Goal: Task Accomplishment & Management: Complete application form

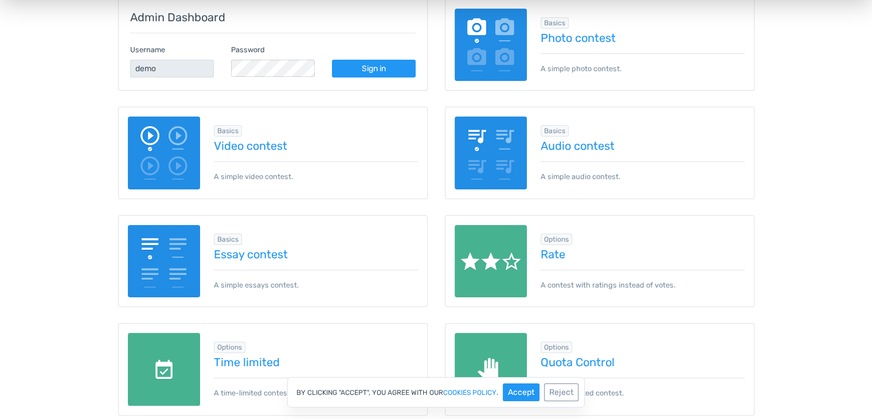
scroll to position [211, 0]
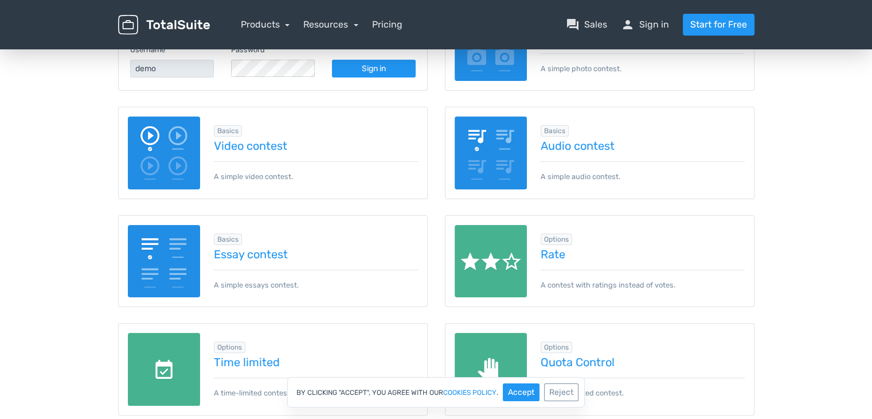
click at [714, 102] on div "Basics Photo contest A simple photo contest." at bounding box center [599, 53] width 327 height 108
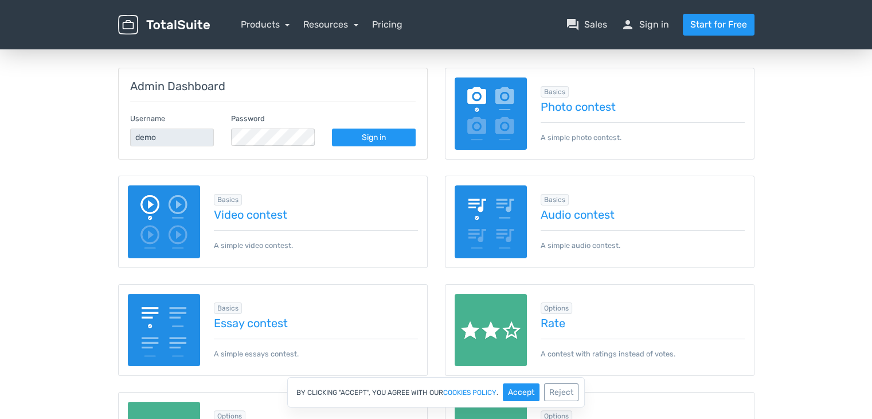
scroll to position [140, 0]
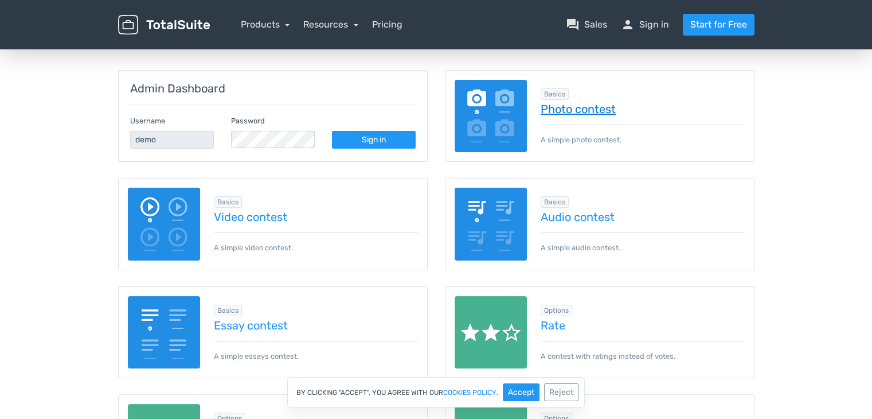
click at [608, 108] on link "Photo contest" at bounding box center [643, 109] width 204 height 13
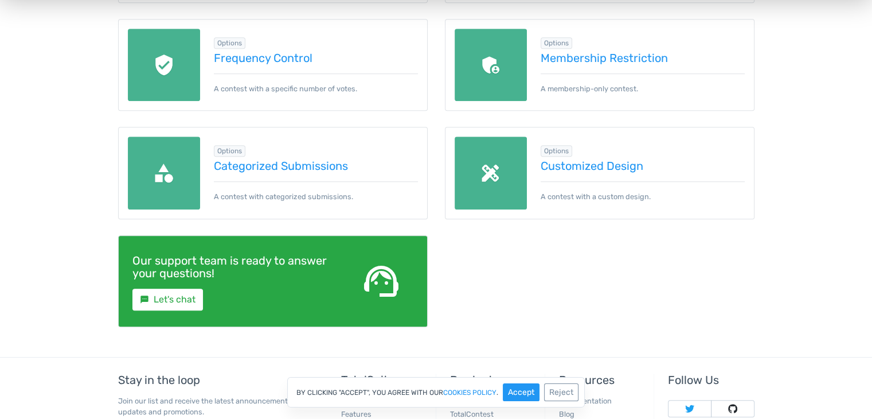
scroll to position [634, 0]
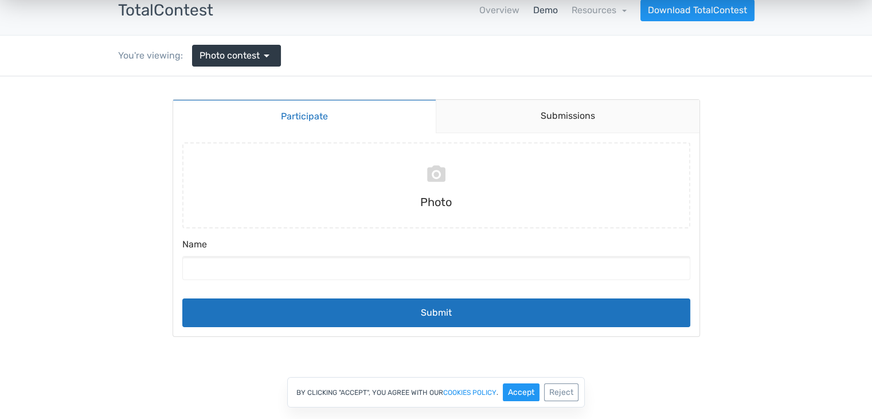
scroll to position [65, 0]
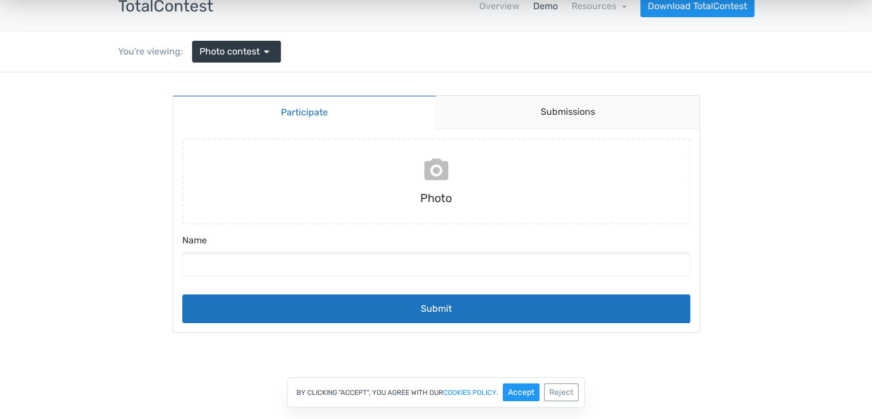
click at [442, 174] on input "file" at bounding box center [436, 181] width 517 height 86
type input "C:\fakepath\1000002224.jpg"
click at [438, 171] on input "1000002224.jpg - 2312x1736 (628.75 KB)" at bounding box center [436, 181] width 517 height 86
click at [549, 114] on link "Submissions" at bounding box center [568, 112] width 264 height 33
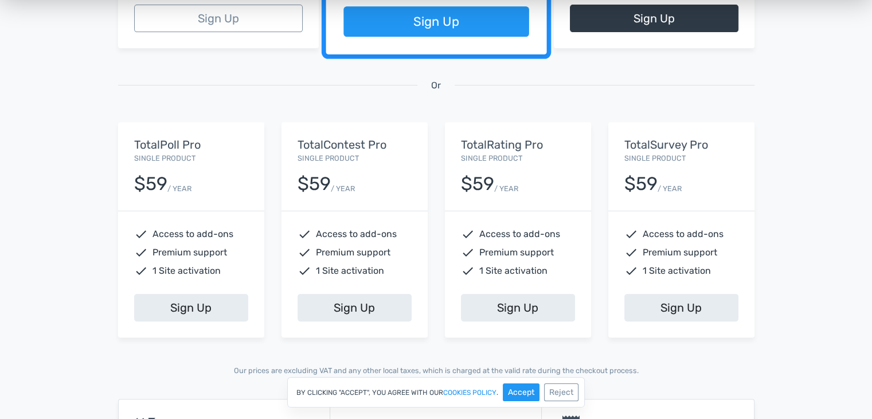
scroll to position [68, 0]
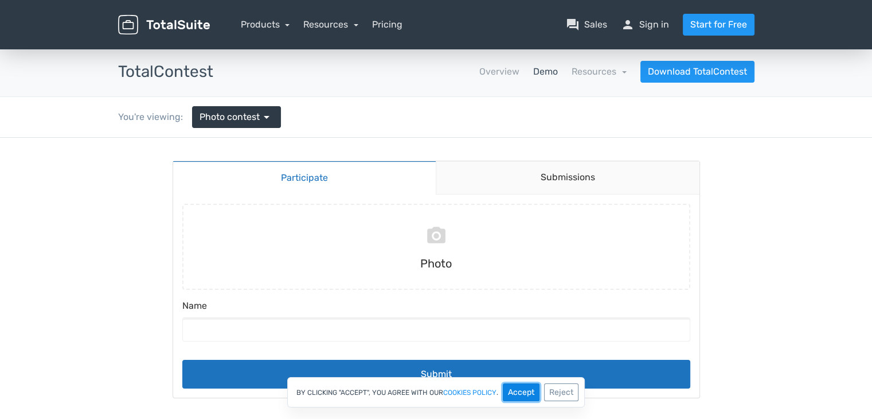
click at [528, 396] on button "Accept" at bounding box center [521, 392] width 37 height 18
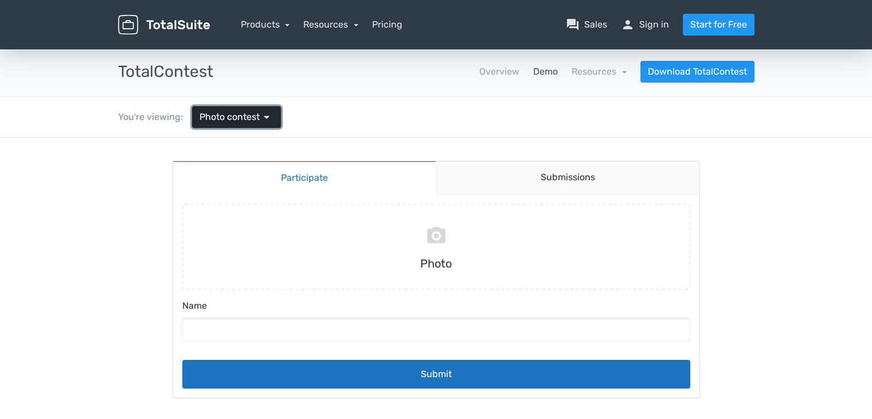
click at [268, 119] on span "arrow_drop_down" at bounding box center [267, 117] width 14 height 14
